Goal: Check status: Check status

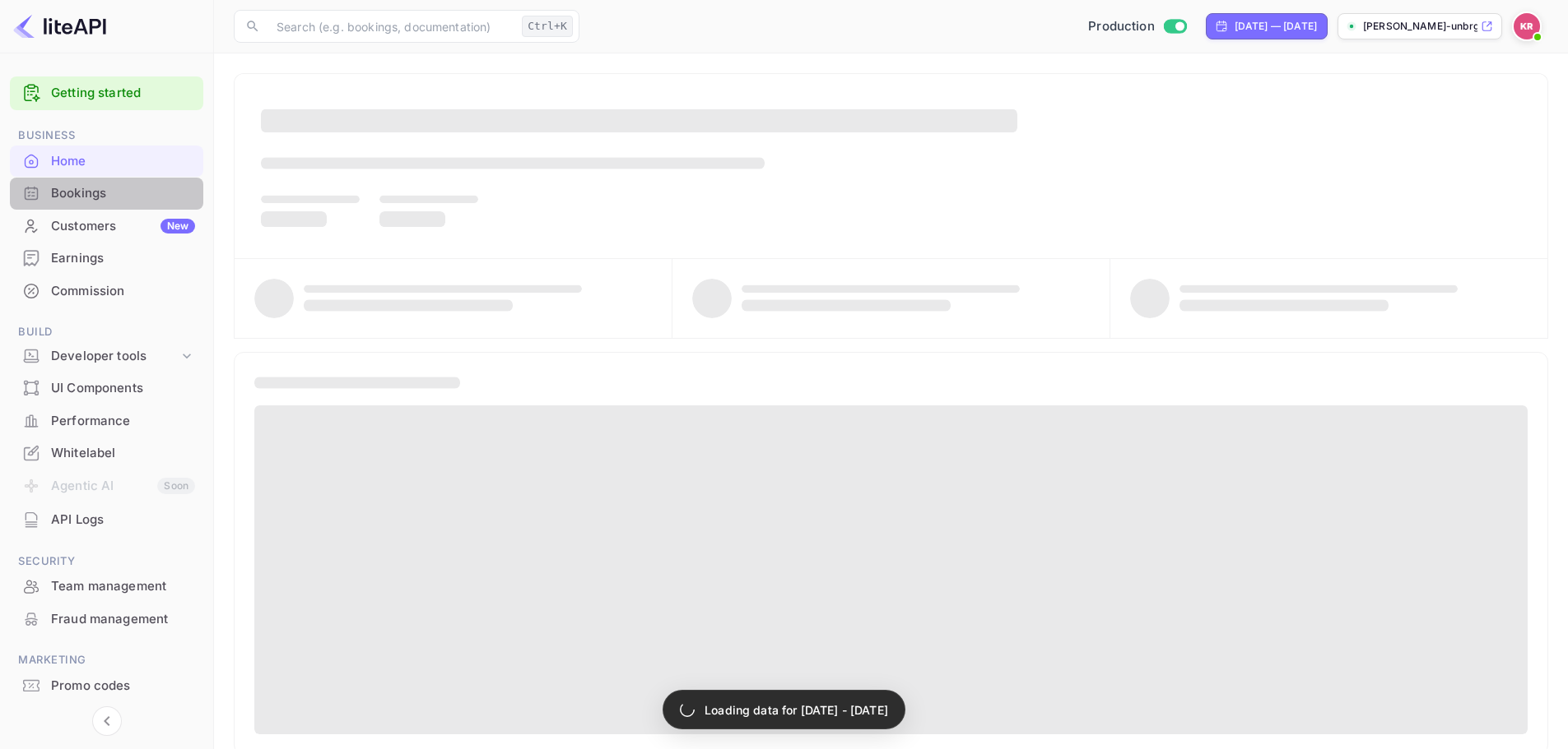
click at [110, 187] on div "Bookings" at bounding box center [122, 194] width 144 height 19
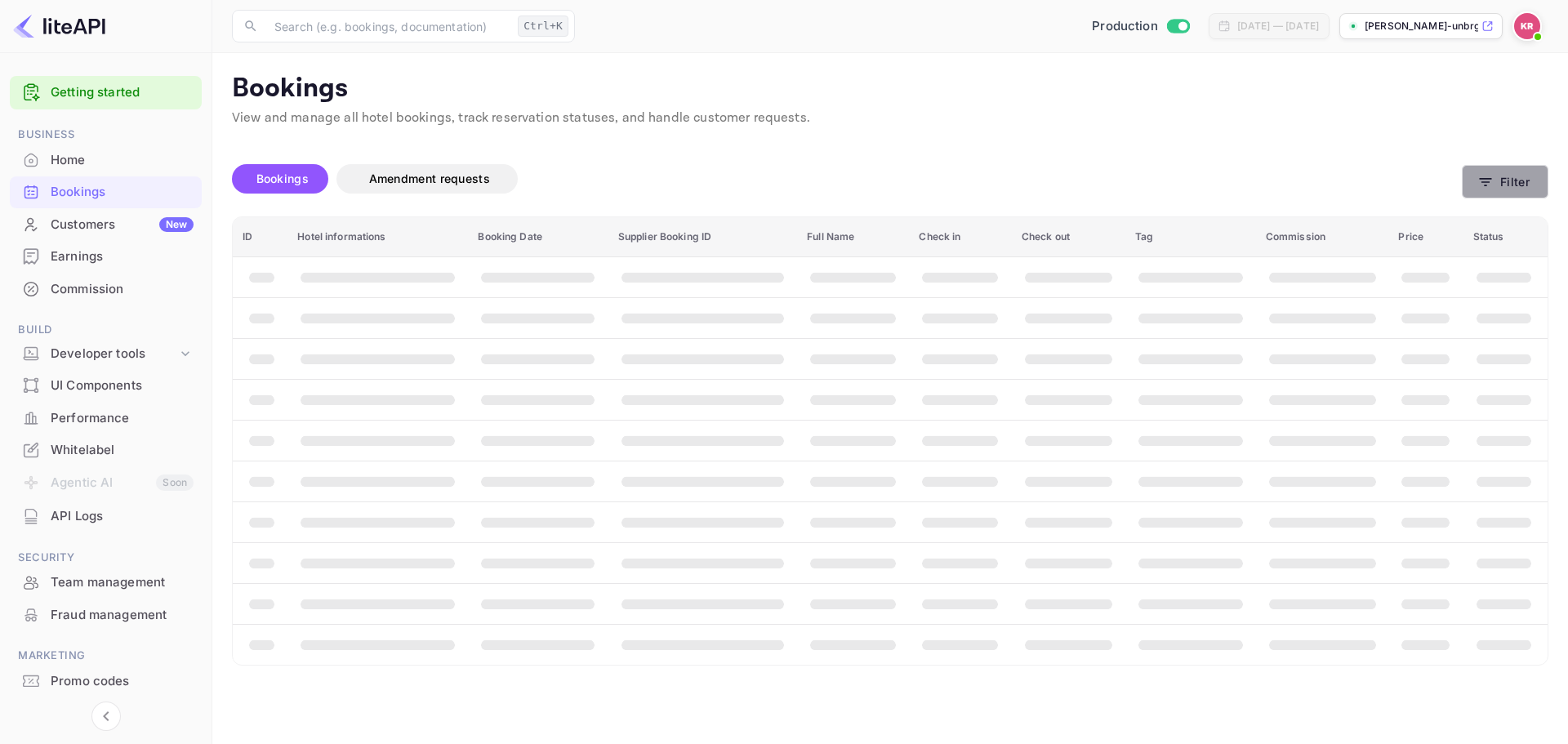
click at [1499, 178] on button "Filter" at bounding box center [1505, 181] width 87 height 34
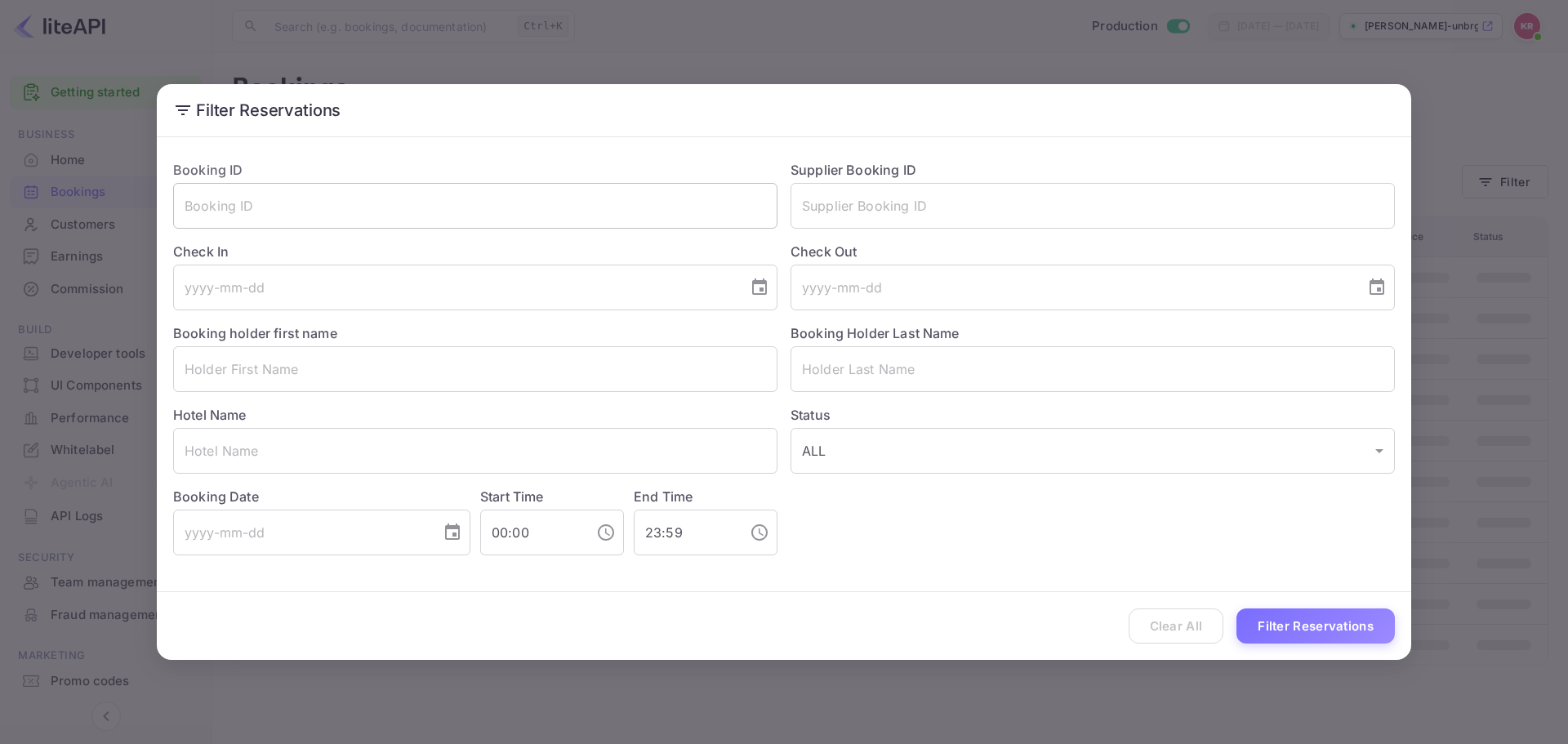
click at [357, 219] on input "text" at bounding box center [475, 206] width 604 height 46
paste input "tSF3EsoYx"
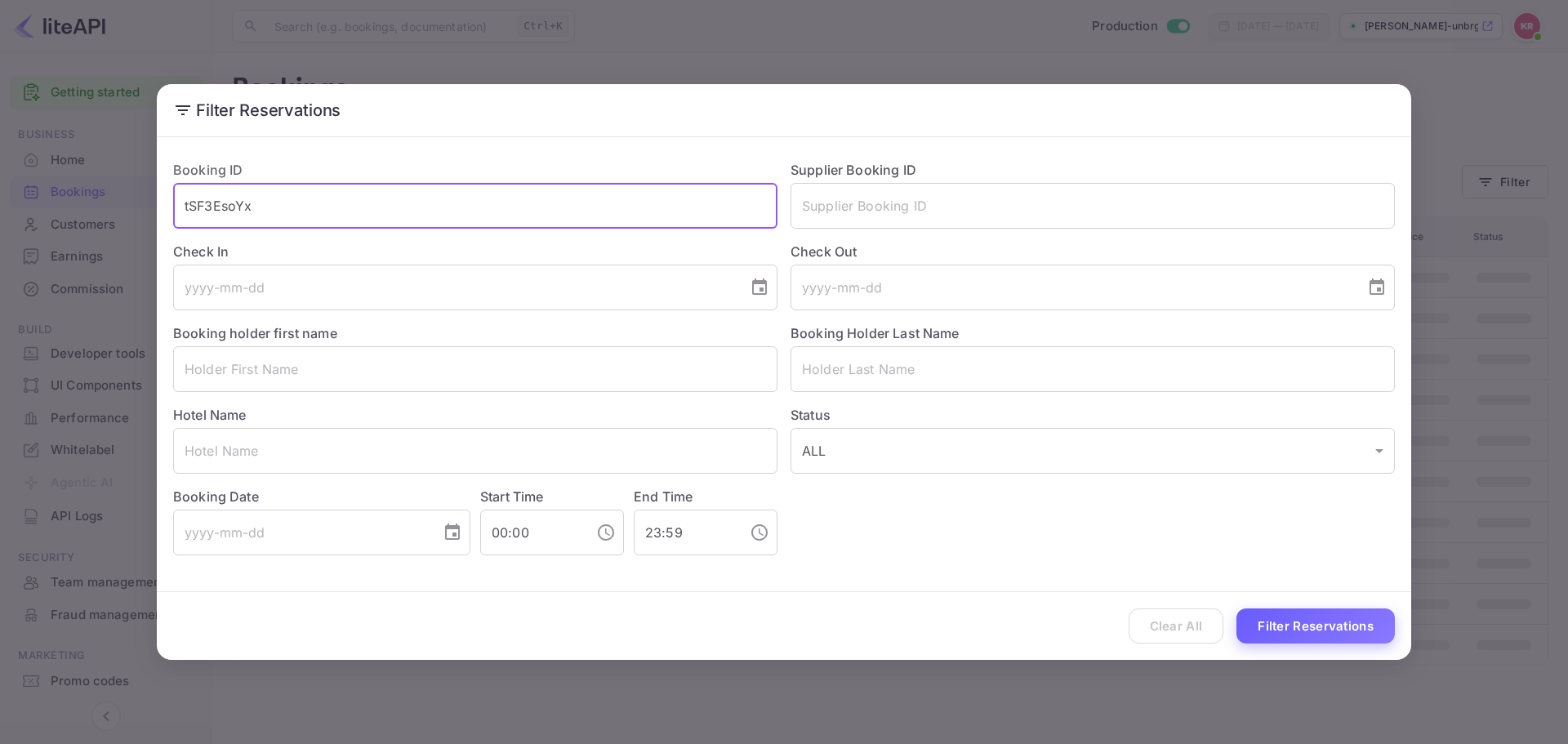
type input "tSF3EsoYx"
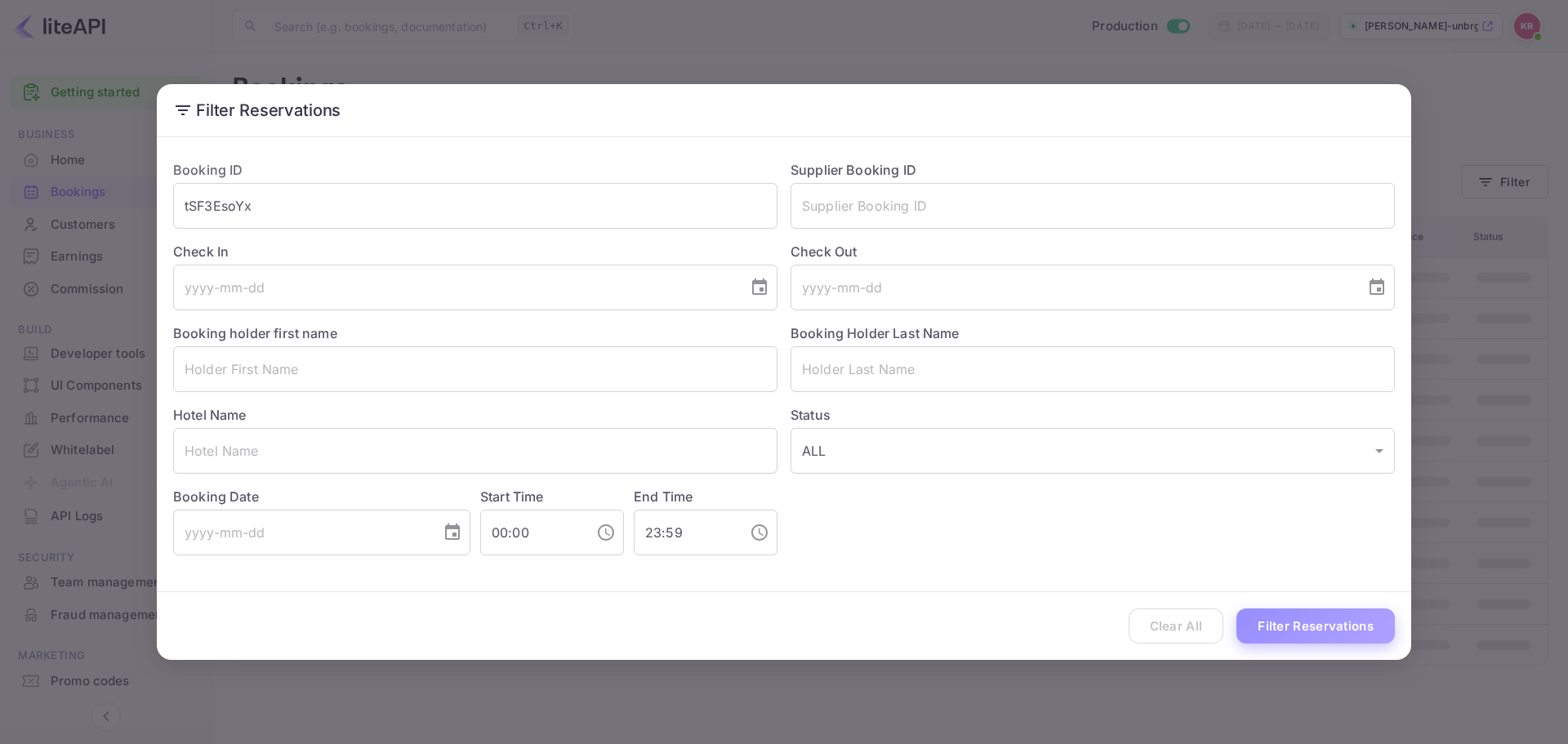
click at [1379, 634] on button "Filter Reservations" at bounding box center [1315, 626] width 159 height 35
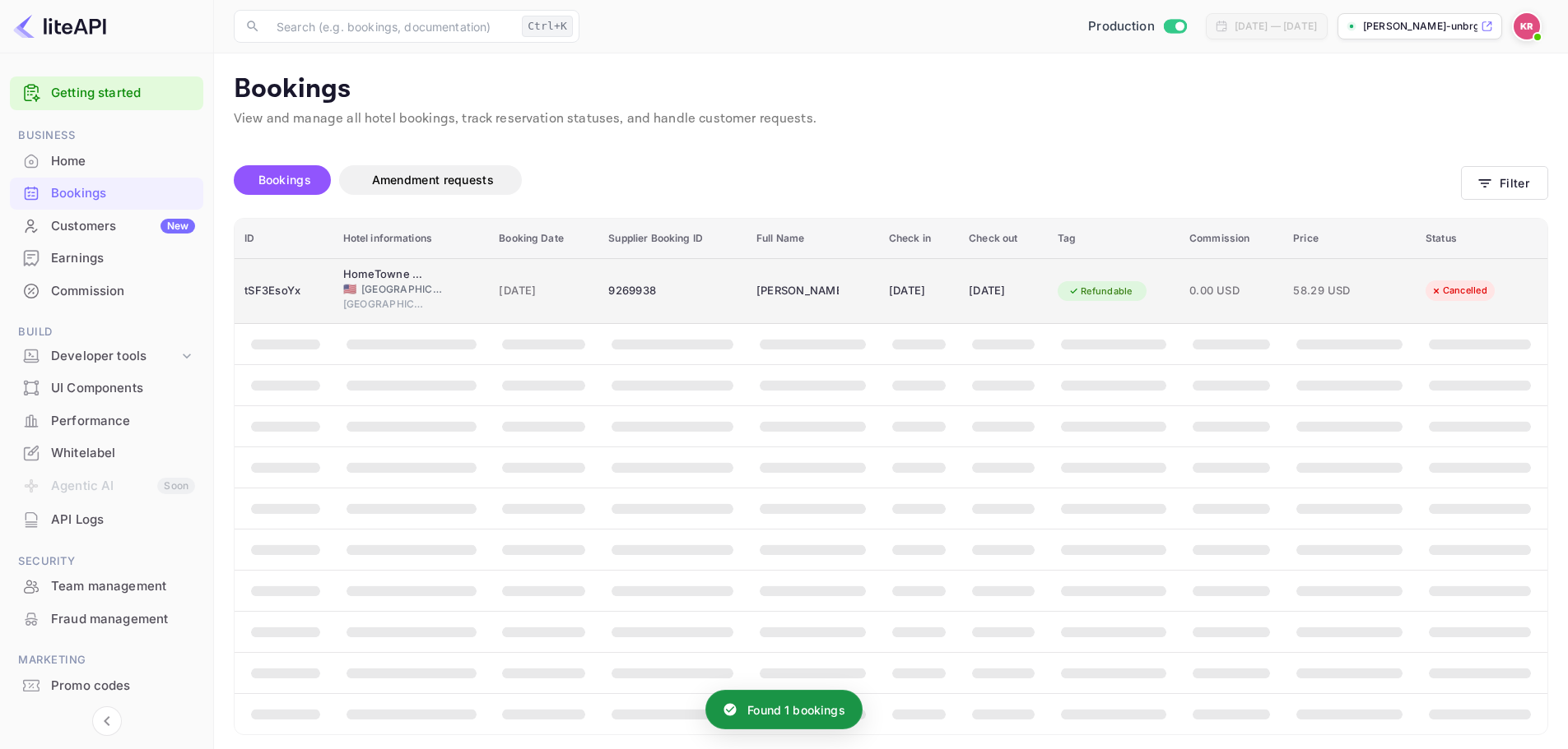
click at [951, 300] on tr "tSF3EsoYx HomeTowne Studios By Red Roof [GEOGRAPHIC_DATA] - [GEOGRAPHIC_DATA]/ …" at bounding box center [890, 290] width 1313 height 66
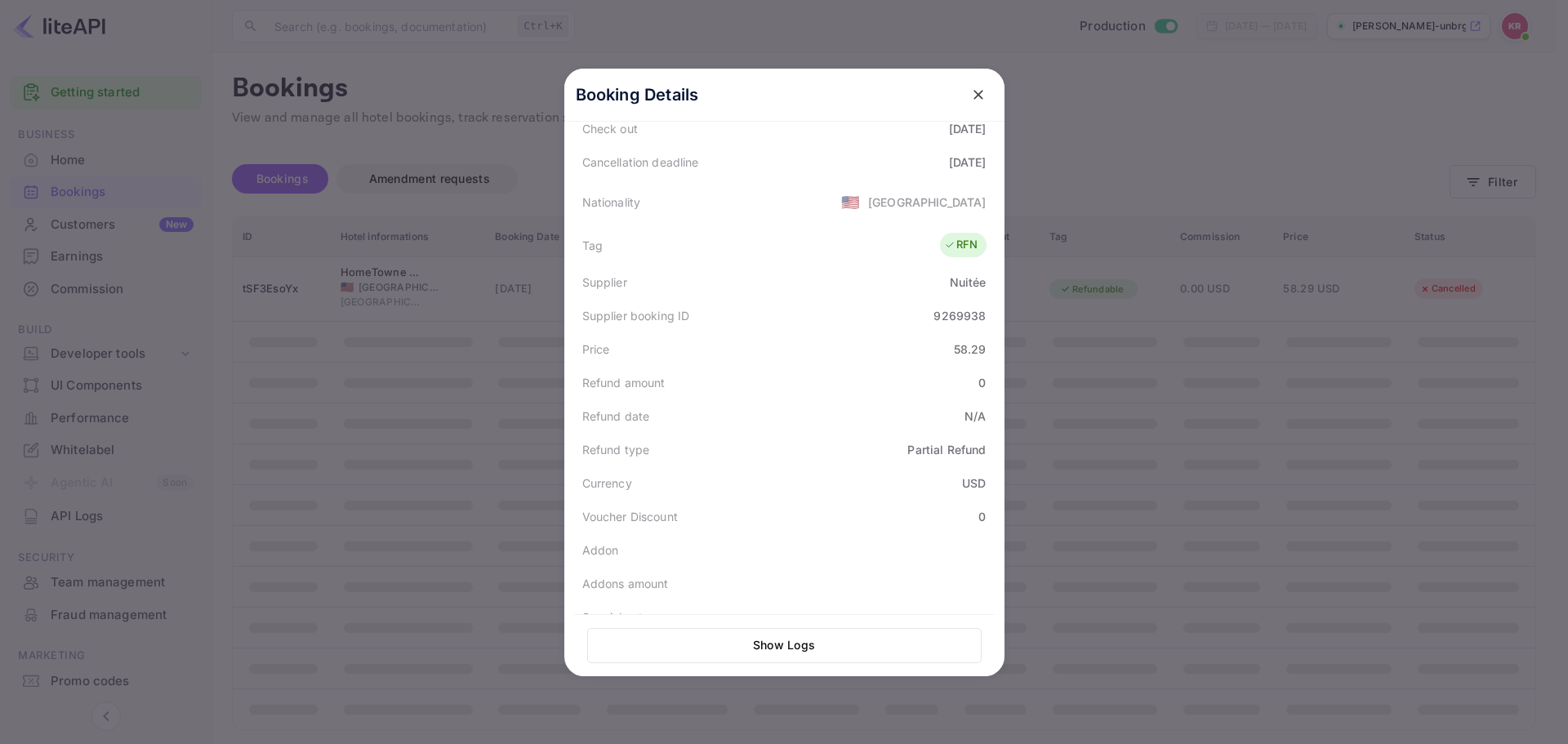
scroll to position [386, 0]
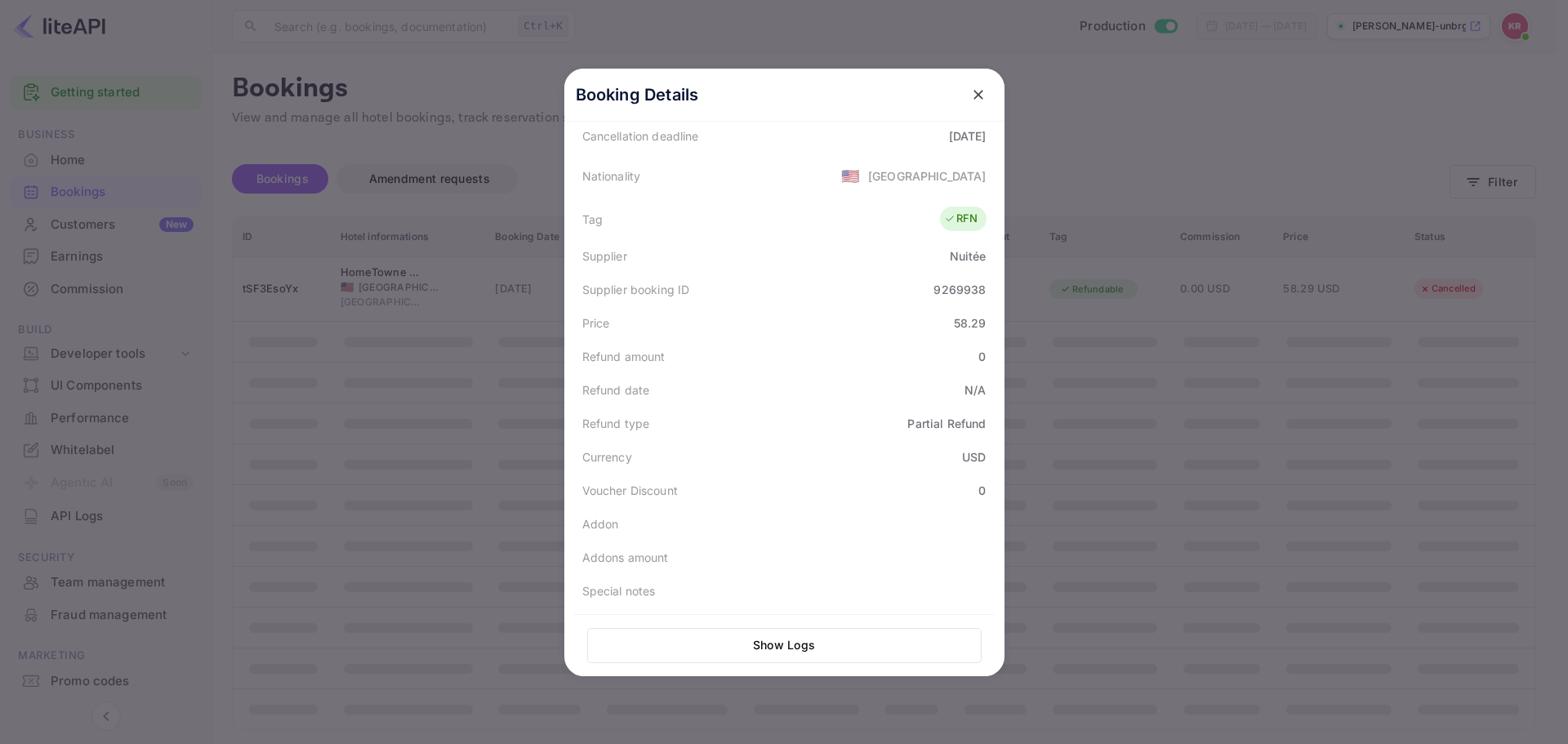
click at [966, 326] on div "58.29" at bounding box center [970, 323] width 33 height 17
click at [966, 326] on div "58.29" at bounding box center [970, 323] width 33 height 17
copy div "58.29"
